Goal: Task Accomplishment & Management: Use online tool/utility

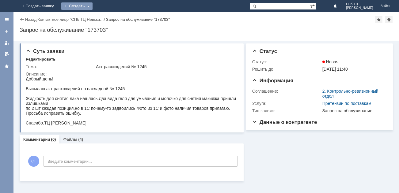
click at [92, 9] on div "Создать" at bounding box center [76, 5] width 31 height 7
click at [223, 5] on div "На домашнюю + Создать заявку Создать Заявка СПб ТЦ [PERSON_NAME] Выйти" at bounding box center [199, 6] width 399 height 12
click at [21, 20] on div "Назад" at bounding box center [28, 19] width 17 height 5
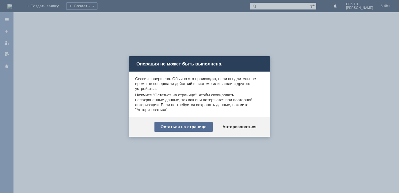
click at [190, 125] on div "Остаться на странице" at bounding box center [183, 127] width 58 height 10
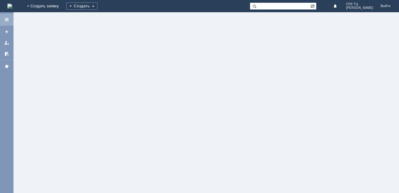
click at [6, 19] on div at bounding box center [6, 19] width 5 height 5
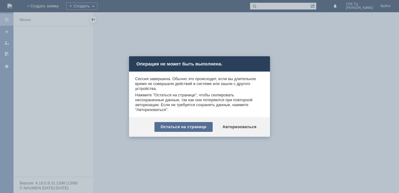
click at [199, 127] on div "Остаться на странице" at bounding box center [183, 127] width 58 height 10
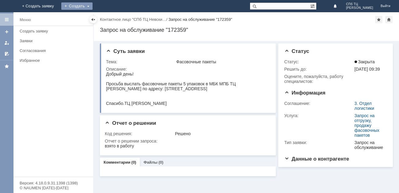
click at [92, 6] on div "Создать" at bounding box center [76, 5] width 31 height 7
click at [58, 7] on link "+ Создать заявку" at bounding box center [37, 6] width 39 height 12
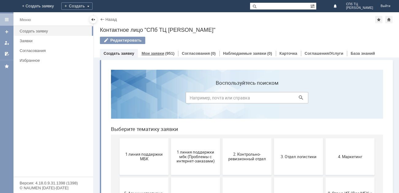
click at [156, 55] on link "Мои заявки" at bounding box center [152, 53] width 23 height 5
